Goal: Task Accomplishment & Management: Use online tool/utility

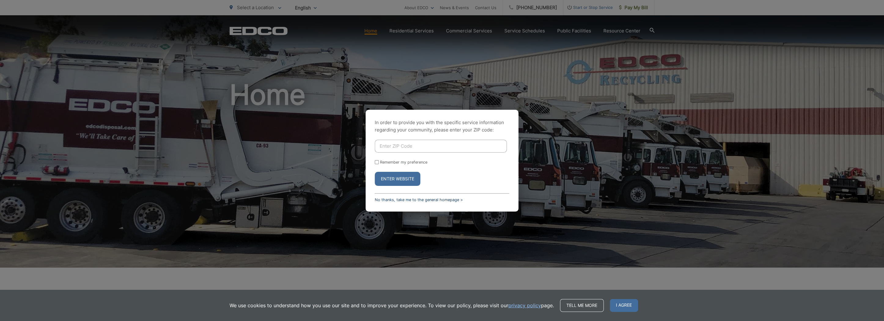
click at [390, 199] on link "No thanks, take me to the general homepage >" at bounding box center [419, 200] width 88 height 5
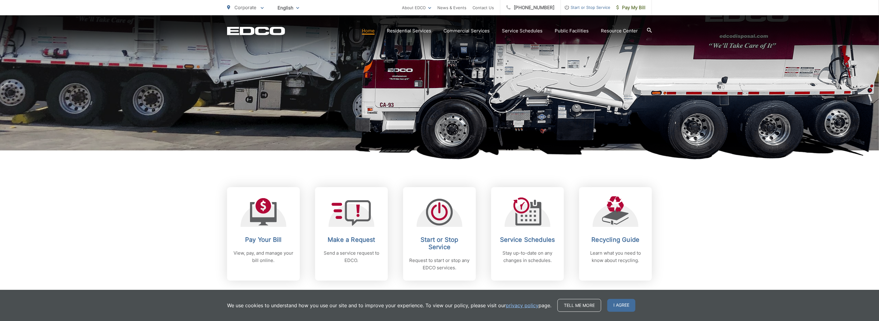
scroll to position [153, 0]
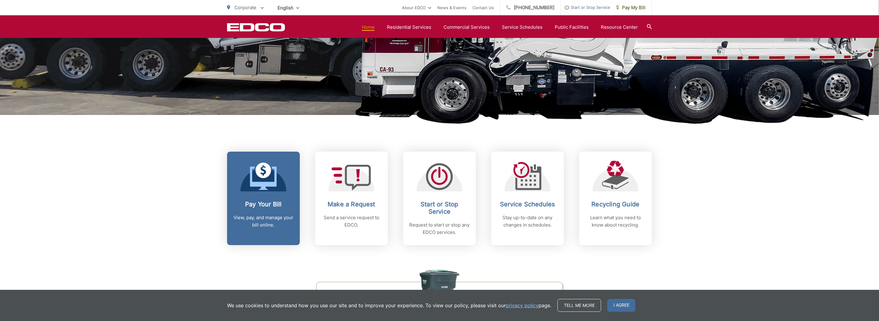
click at [265, 222] on p "View, pay, and manage your bill online." at bounding box center [263, 221] width 61 height 15
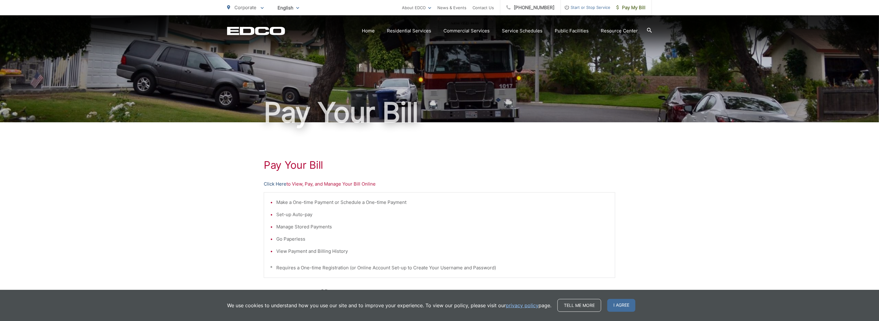
click at [282, 184] on link "Click Here" at bounding box center [275, 183] width 23 height 7
